Goal: Find specific page/section: Find specific page/section

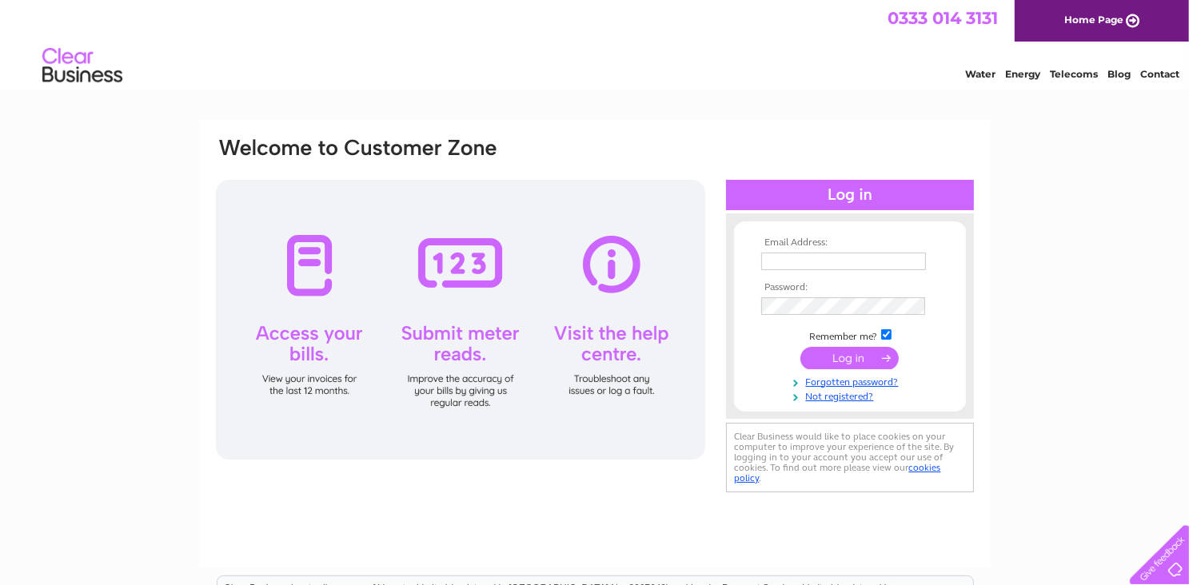
type input "thestepsbar@yahoo.com"
click at [831, 349] on input "submit" at bounding box center [849, 358] width 98 height 22
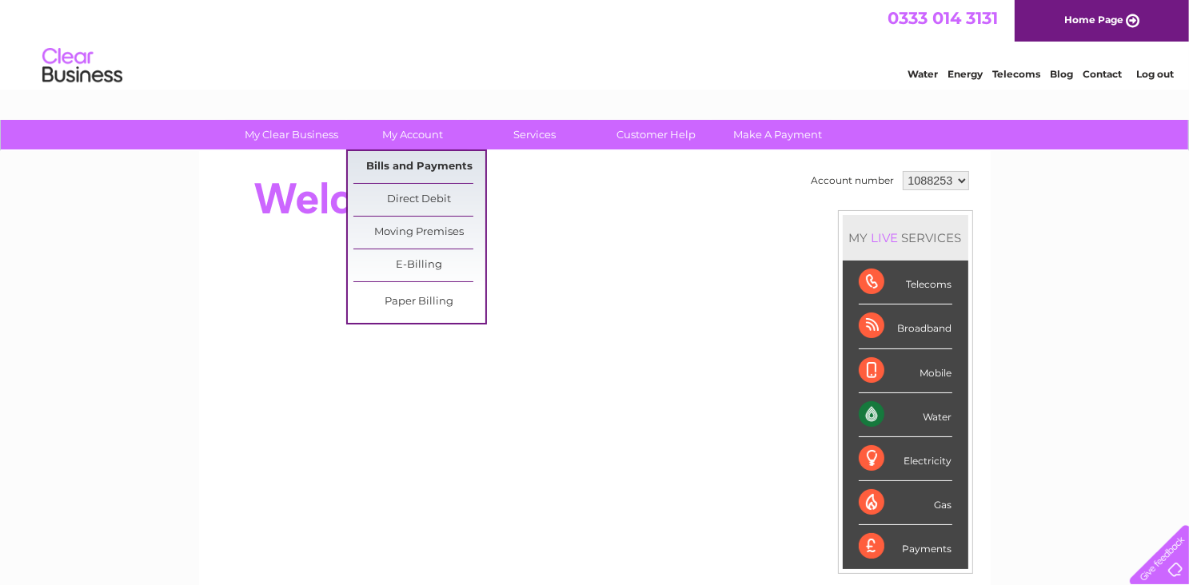
click at [428, 164] on link "Bills and Payments" at bounding box center [419, 167] width 132 height 32
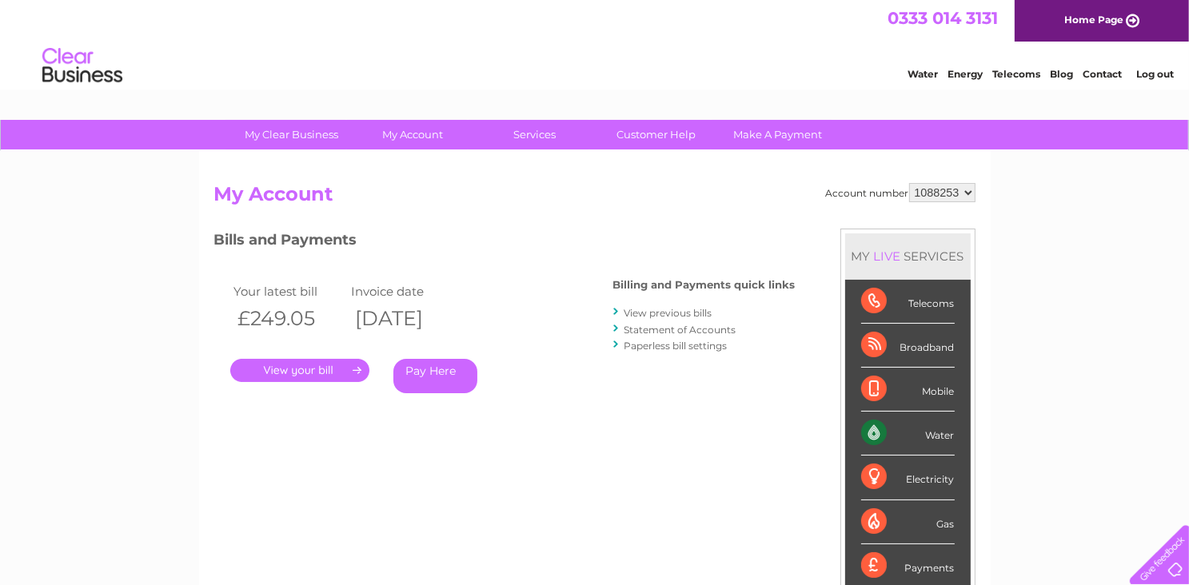
click at [318, 367] on link "." at bounding box center [299, 370] width 139 height 23
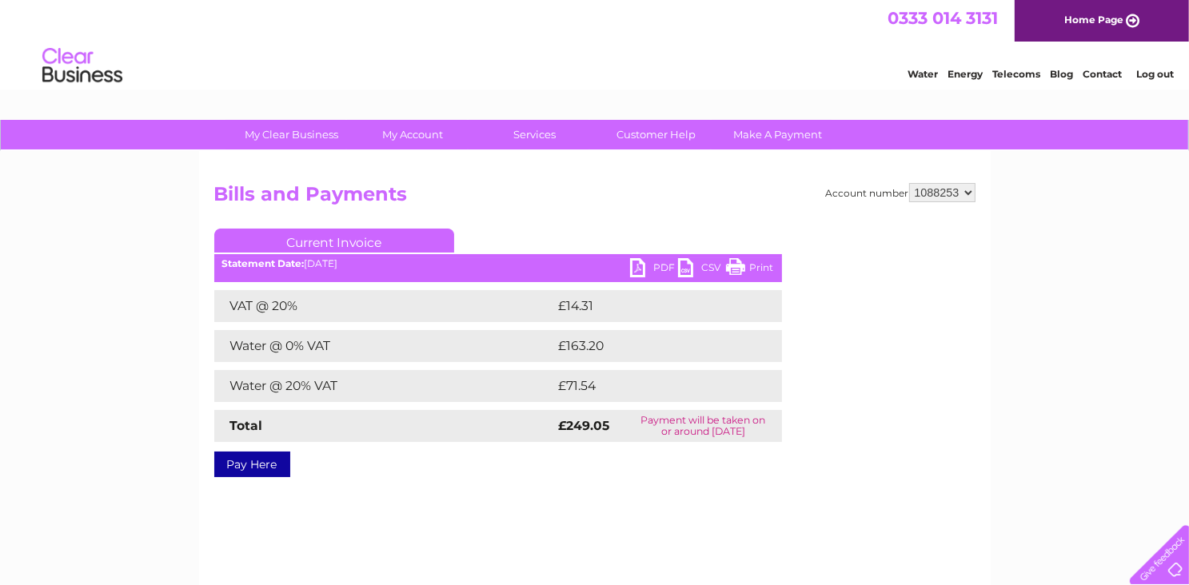
click at [639, 265] on link "PDF" at bounding box center [654, 269] width 48 height 23
